Goal: Transaction & Acquisition: Purchase product/service

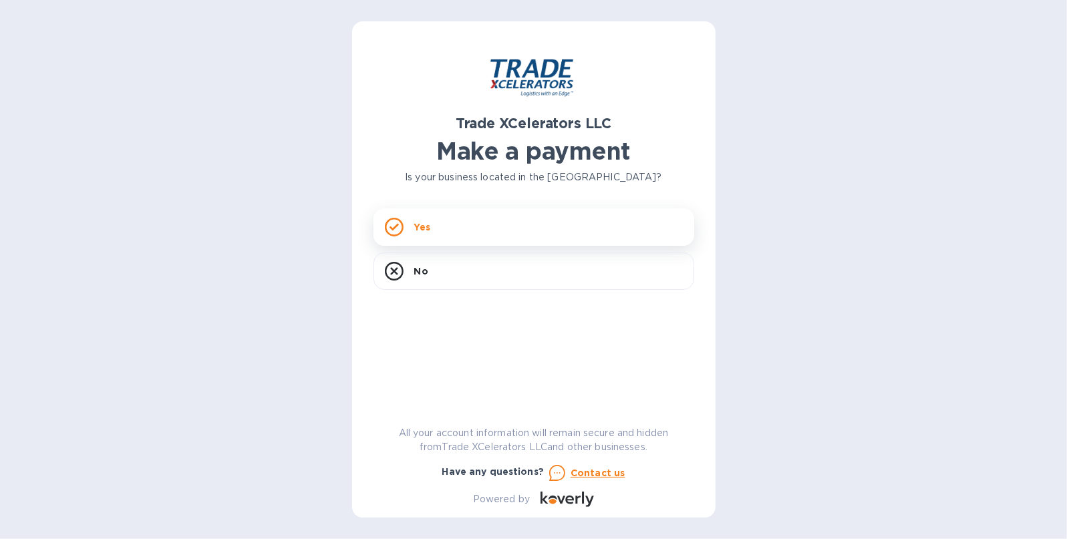
click at [410, 225] on div "Yes" at bounding box center [534, 227] width 321 height 37
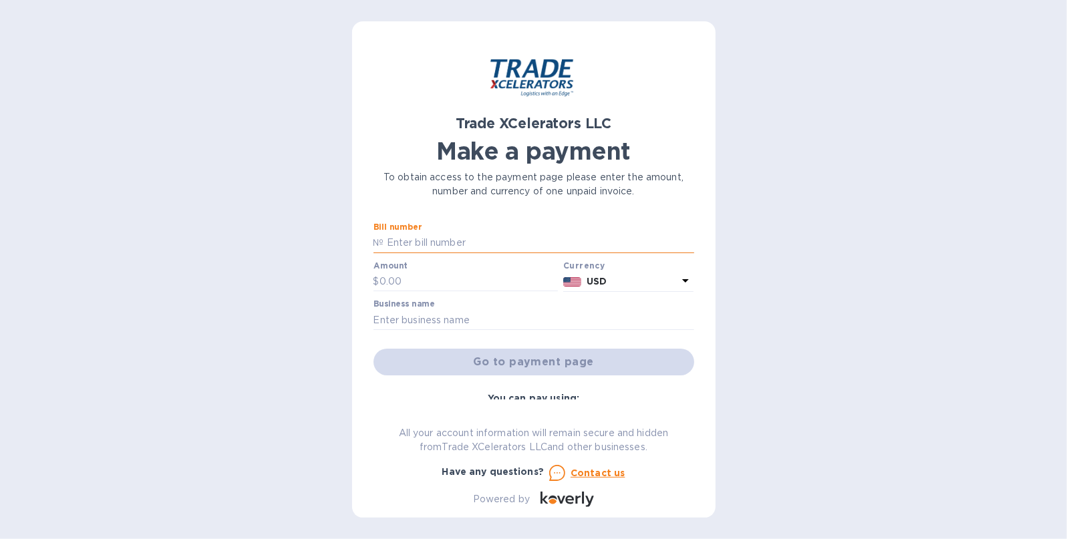
click at [466, 239] on input "text" at bounding box center [539, 243] width 310 height 20
type input "8503615-1"
click at [455, 278] on input "text" at bounding box center [469, 282] width 179 height 20
type input "7,286.57"
click at [426, 319] on input "text" at bounding box center [534, 320] width 321 height 20
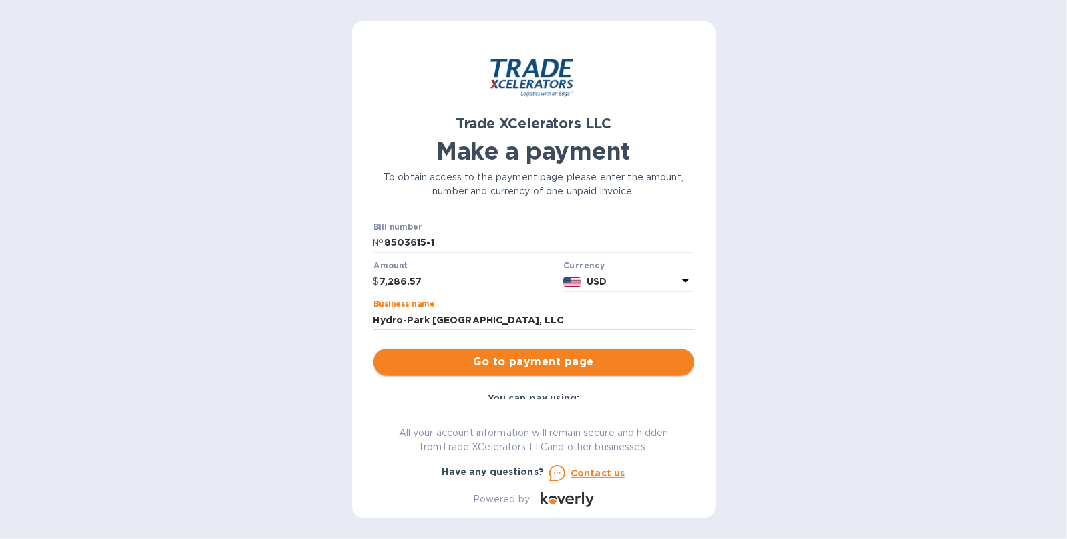
type input "Hydro-Park [GEOGRAPHIC_DATA], LLC"
click at [516, 359] on span "Go to payment page" at bounding box center [533, 362] width 299 height 16
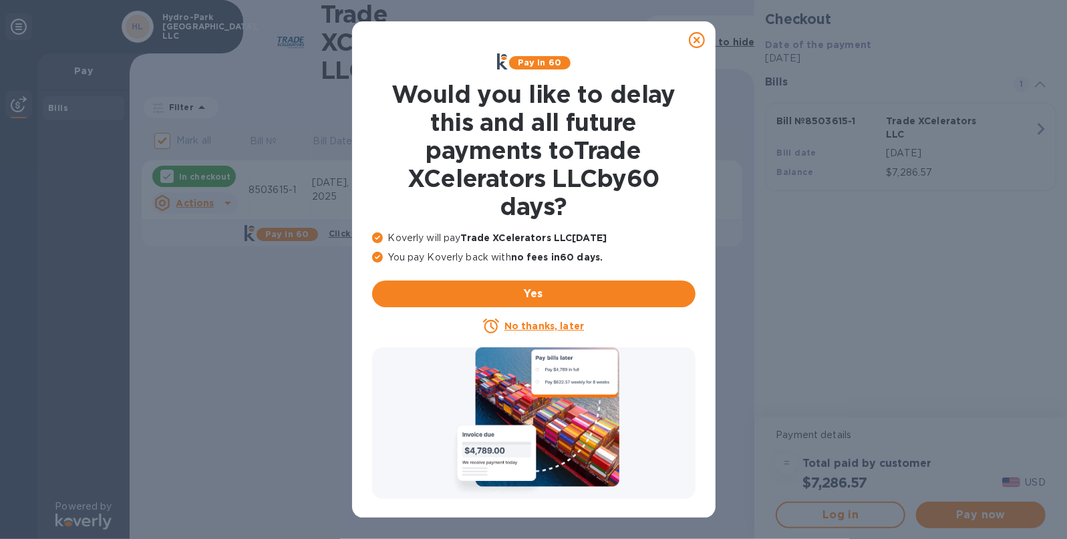
click at [550, 321] on u "No thanks, later" at bounding box center [545, 326] width 80 height 11
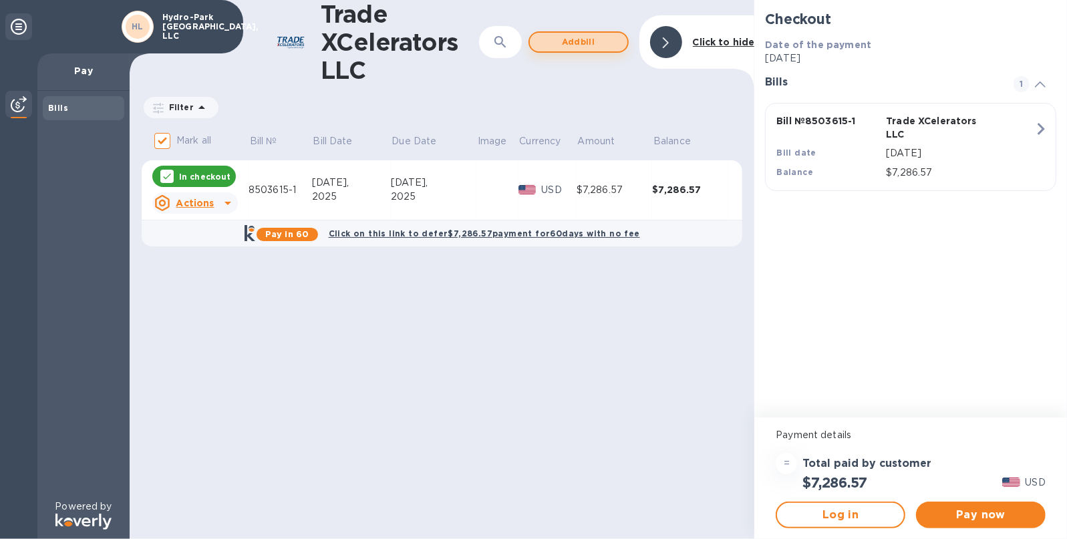
click at [581, 39] on span "Add bill" at bounding box center [579, 42] width 76 height 16
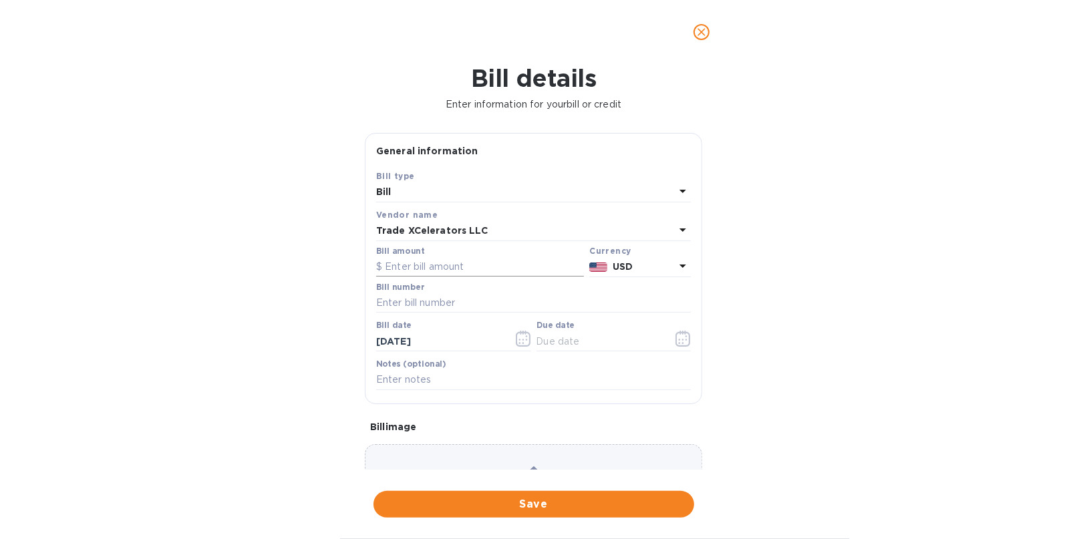
click at [420, 265] on input "text" at bounding box center [480, 267] width 208 height 20
type input "1,627.28"
click at [511, 308] on input "text" at bounding box center [533, 303] width 315 height 20
type input "8503290-1"
click at [687, 336] on button "button" at bounding box center [683, 339] width 31 height 32
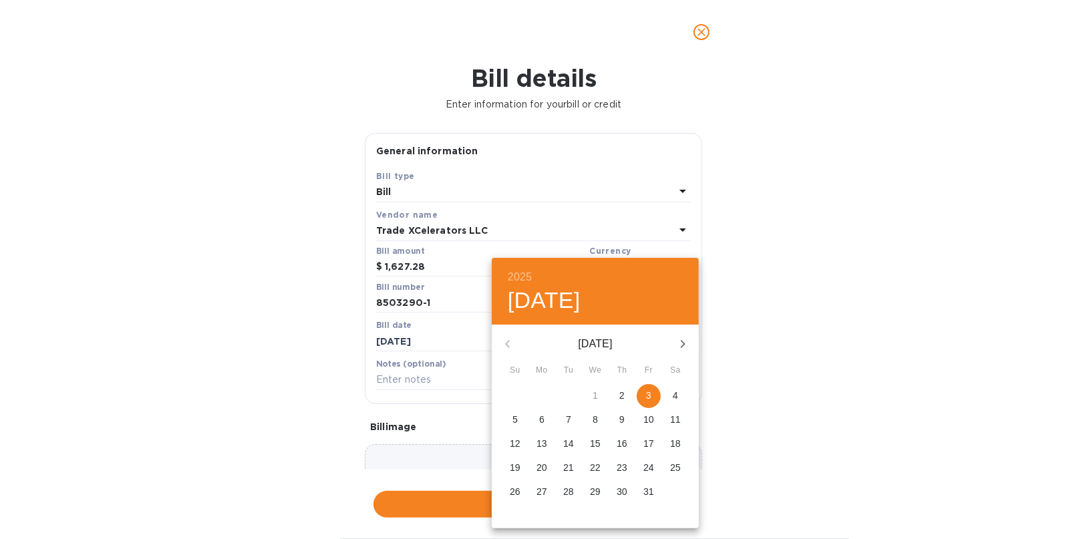
click at [513, 343] on div "[DATE]" at bounding box center [595, 344] width 207 height 32
click at [642, 392] on span "3" at bounding box center [649, 395] width 24 height 13
type input "[DATE]"
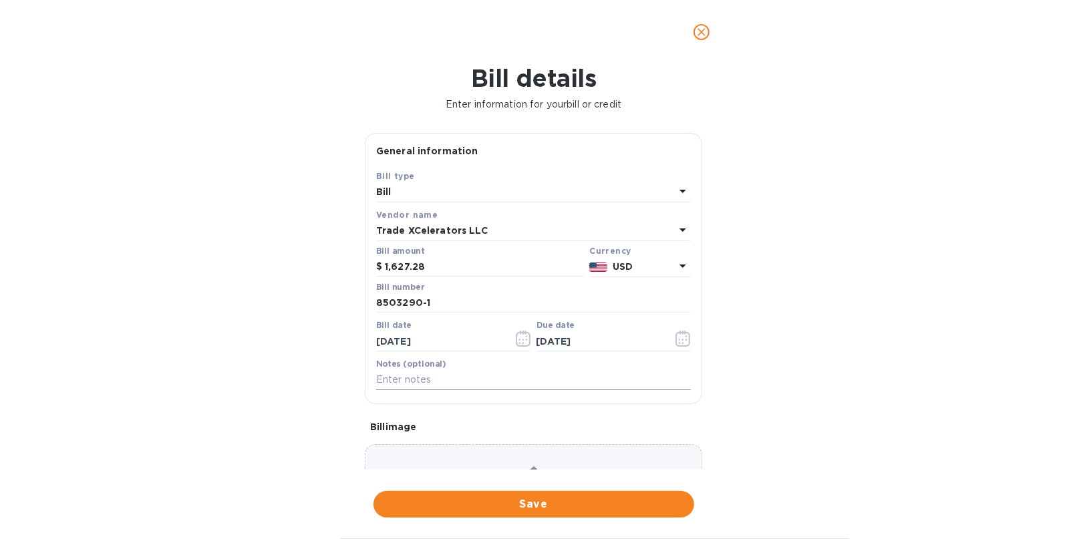
click at [432, 376] on input "text" at bounding box center [533, 380] width 315 height 20
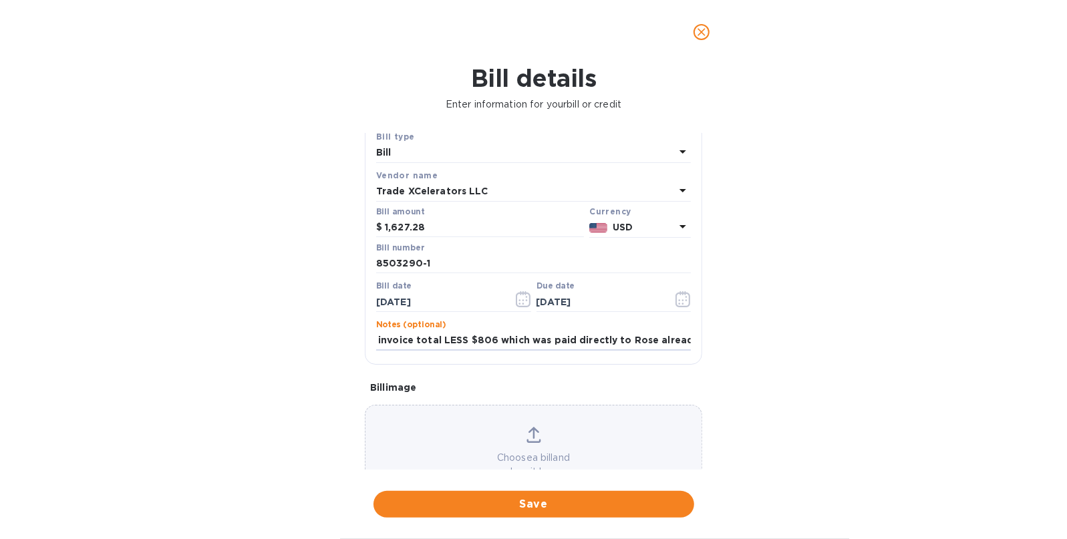
scroll to position [60, 0]
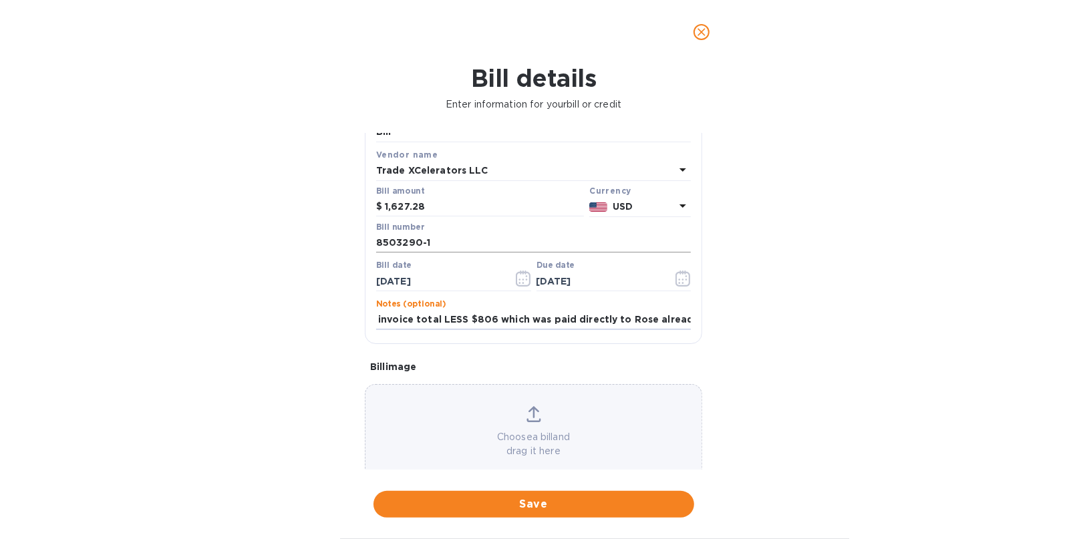
type input "$2433.28 invoice total LESS $806 which was paid directly to Rose already"
click at [483, 241] on input "8503290-1" at bounding box center [533, 243] width 315 height 20
type input "8503290-1 & 8503290-2"
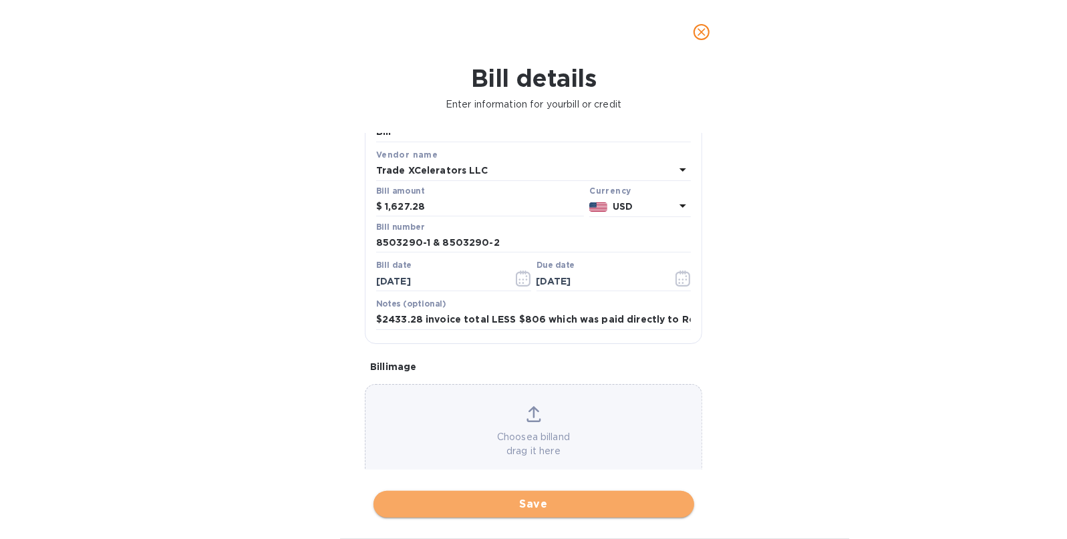
click at [543, 508] on span "Save" at bounding box center [533, 505] width 299 height 16
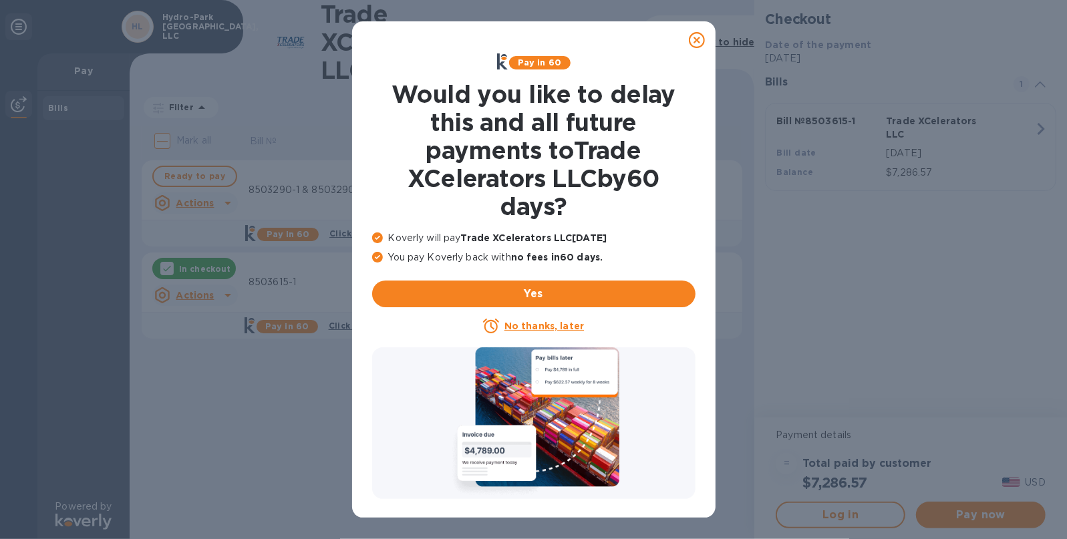
click at [523, 328] on u "No thanks, later" at bounding box center [545, 326] width 80 height 11
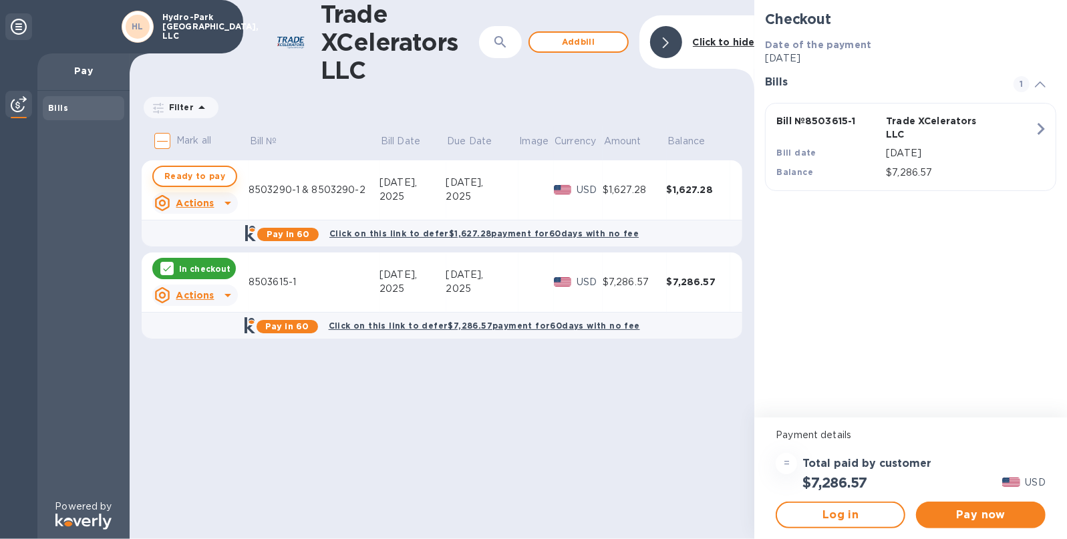
click at [183, 176] on span "Ready to pay" at bounding box center [194, 176] width 61 height 16
checkbox input "true"
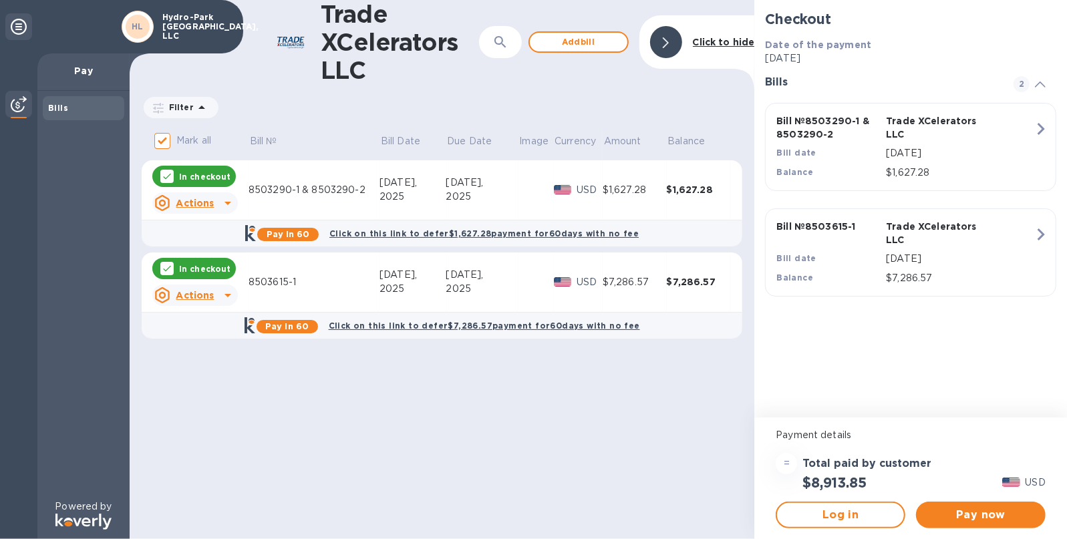
click at [187, 296] on u "Actions" at bounding box center [195, 295] width 38 height 11
click at [190, 347] on b "Open bill" at bounding box center [212, 349] width 45 height 11
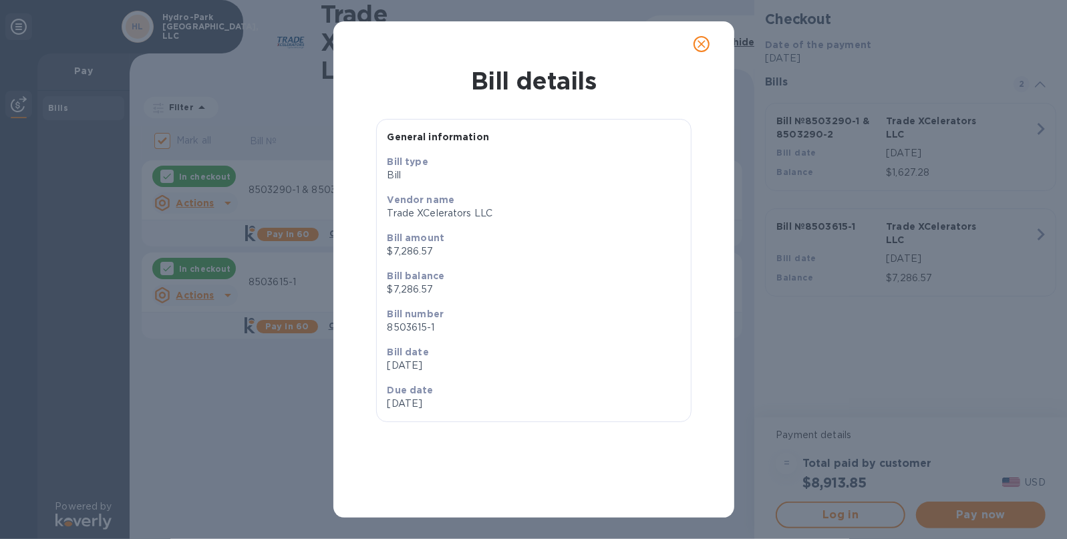
click at [705, 43] on icon "close" at bounding box center [701, 43] width 13 height 13
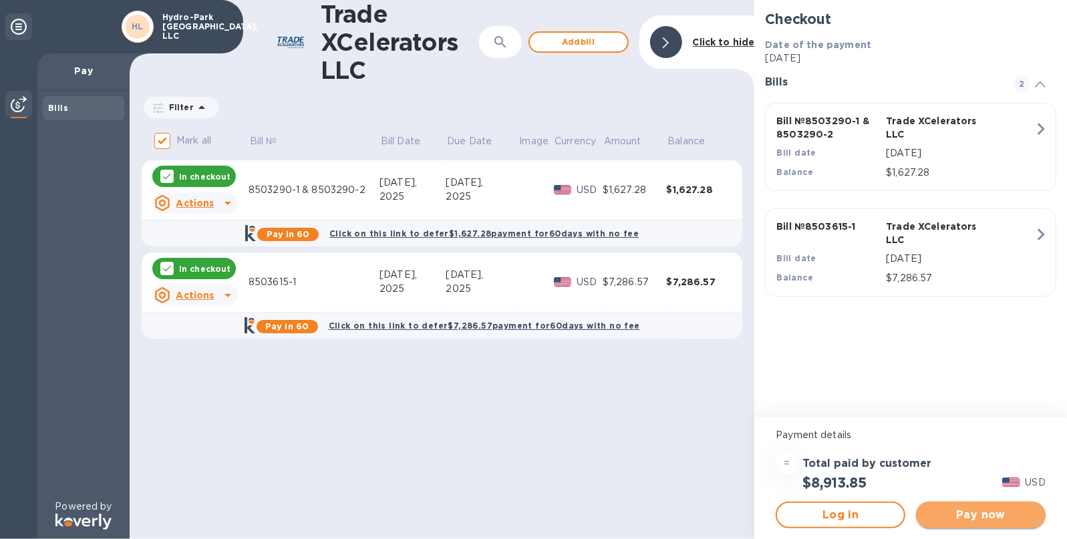
click at [981, 511] on span "Pay now" at bounding box center [981, 515] width 108 height 16
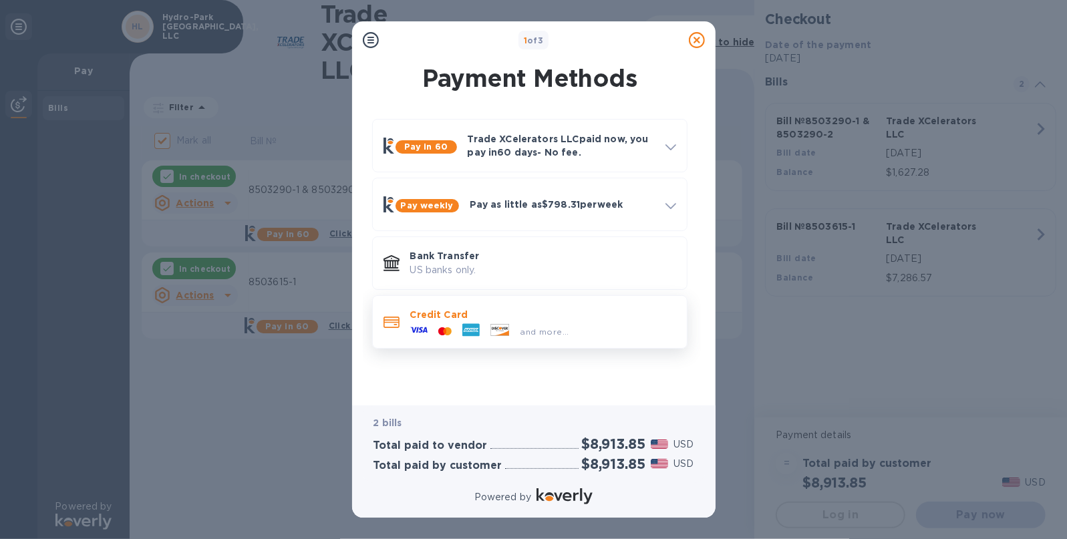
click at [455, 325] on div at bounding box center [445, 331] width 24 height 13
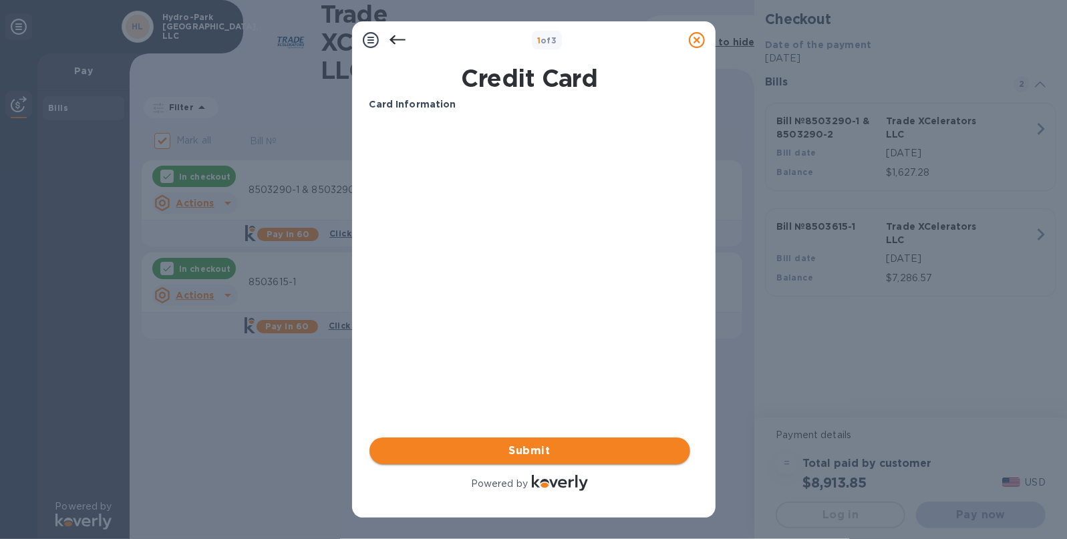
click at [543, 453] on span "Submit" at bounding box center [529, 451] width 299 height 16
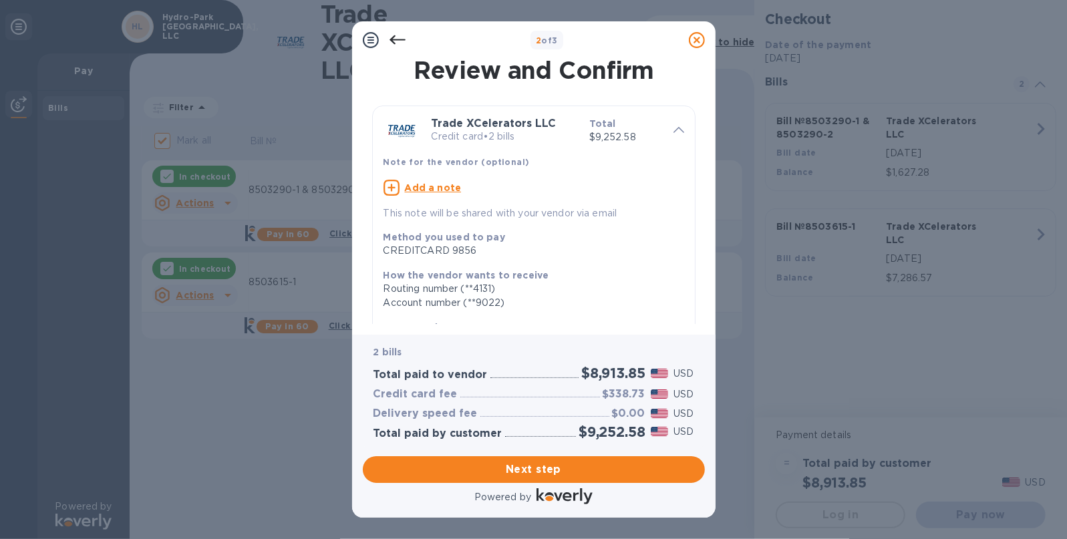
click at [700, 37] on icon at bounding box center [697, 40] width 16 height 16
